Goal: Transaction & Acquisition: Book appointment/travel/reservation

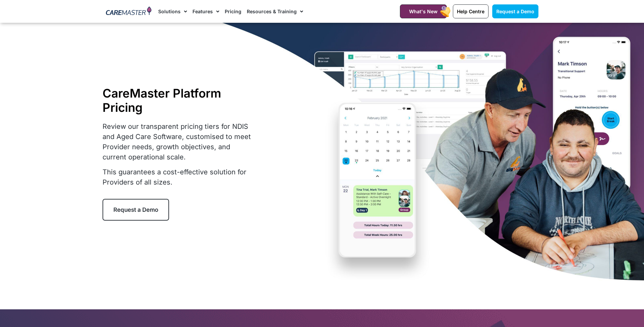
select select "***"
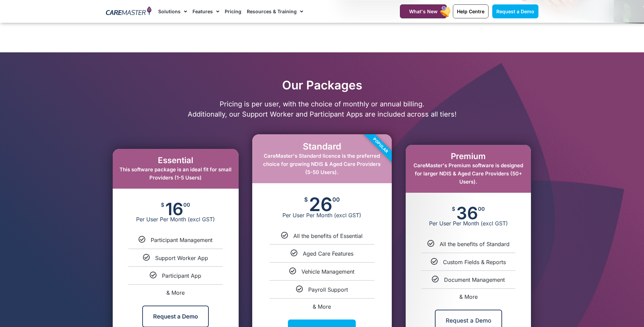
click at [125, 17] on div at bounding box center [129, 11] width 53 height 23
click at [134, 8] on img at bounding box center [129, 11] width 46 height 10
